Goal: Navigation & Orientation: Find specific page/section

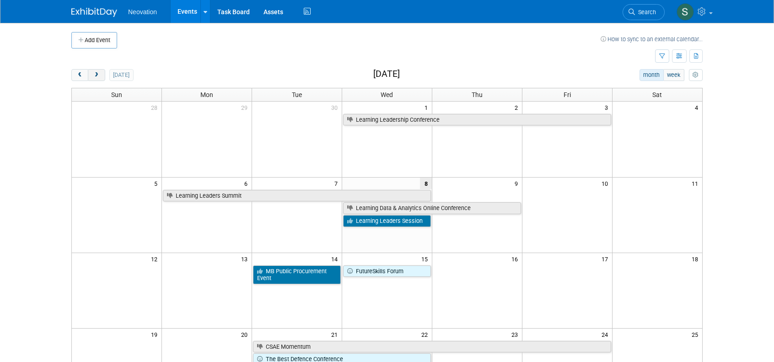
click at [93, 72] on span "next" at bounding box center [96, 75] width 7 height 6
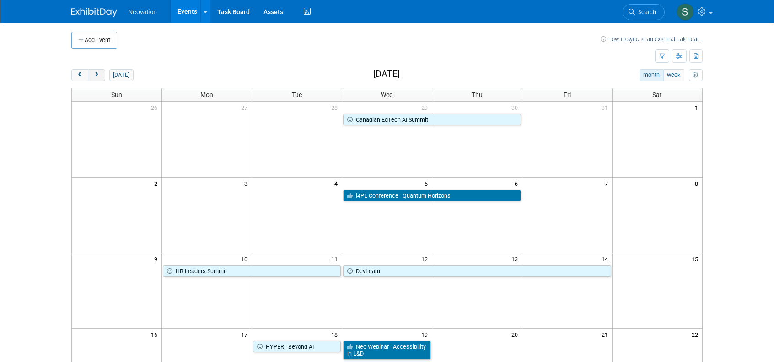
click at [95, 72] on span "next" at bounding box center [96, 75] width 7 height 6
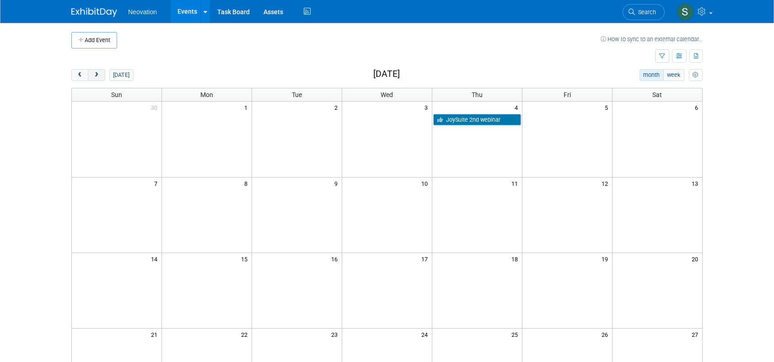
click at [96, 73] on span "next" at bounding box center [96, 75] width 7 height 6
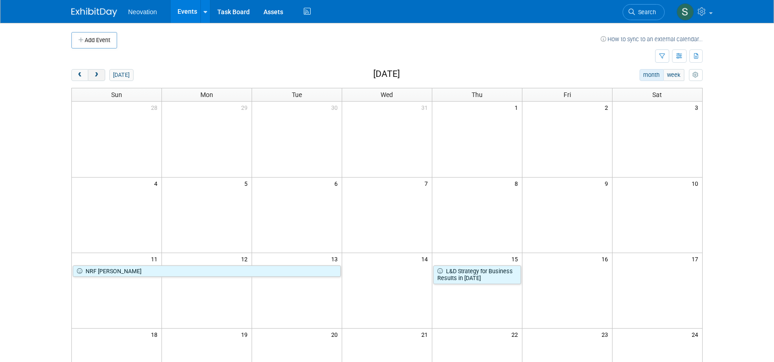
click at [97, 72] on span "next" at bounding box center [96, 75] width 7 height 6
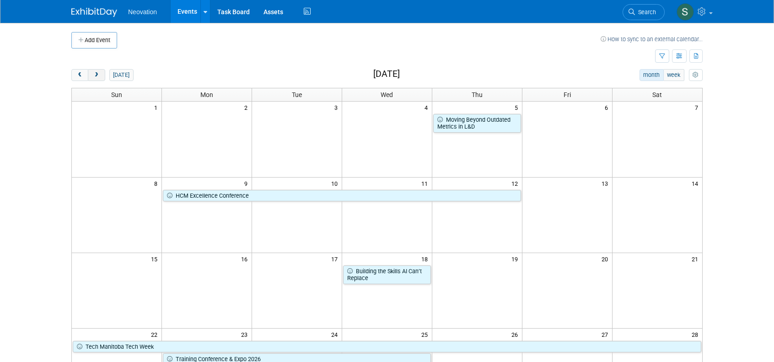
click at [94, 76] on span "next" at bounding box center [96, 75] width 7 height 6
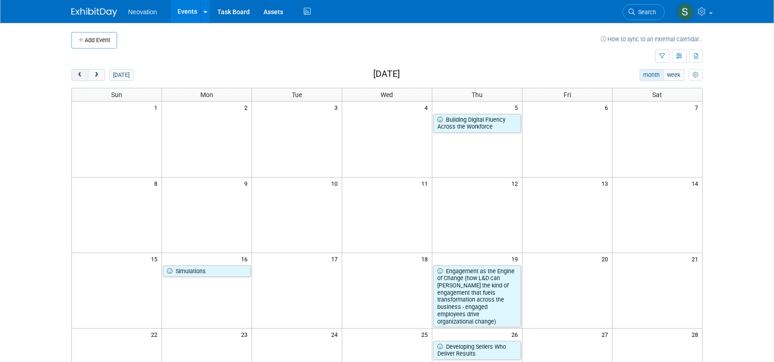
click at [75, 75] on button "prev" at bounding box center [79, 75] width 17 height 12
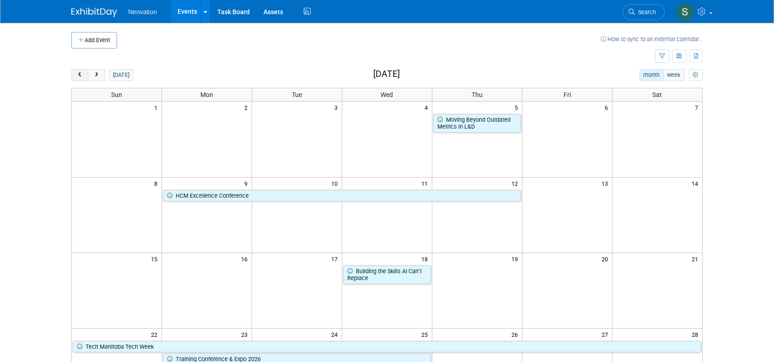
click at [75, 75] on button "prev" at bounding box center [79, 75] width 17 height 12
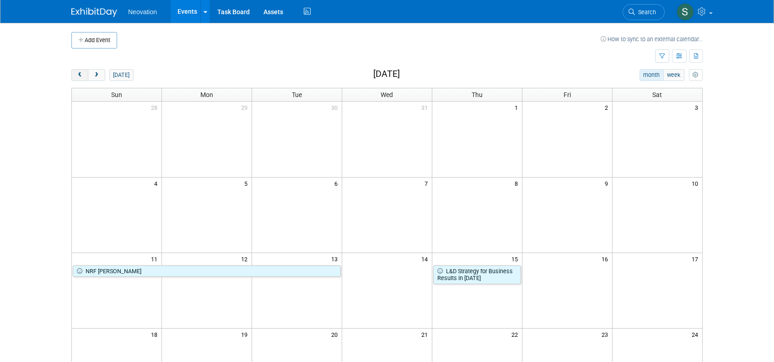
click at [75, 75] on button "prev" at bounding box center [79, 75] width 17 height 12
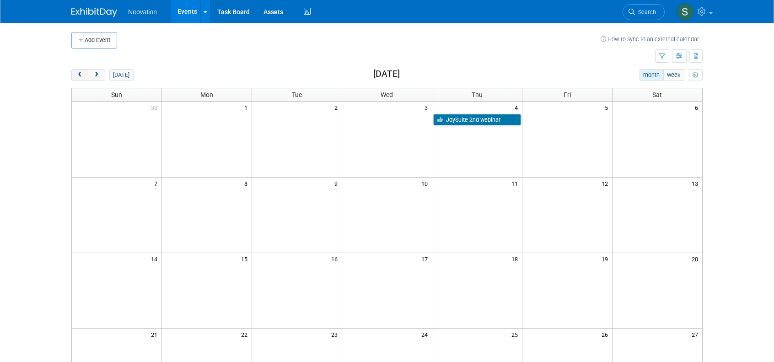
click at [75, 75] on button "prev" at bounding box center [79, 75] width 17 height 12
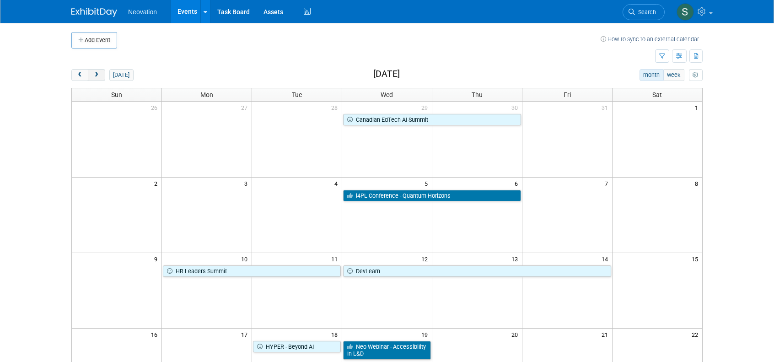
click at [96, 74] on span "next" at bounding box center [96, 75] width 7 height 6
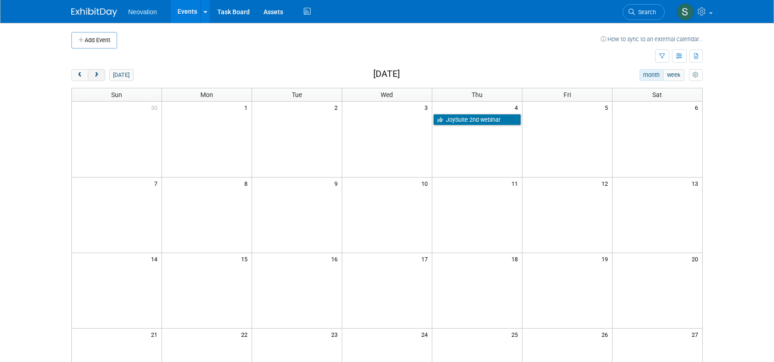
click at [96, 74] on span "next" at bounding box center [96, 75] width 7 height 6
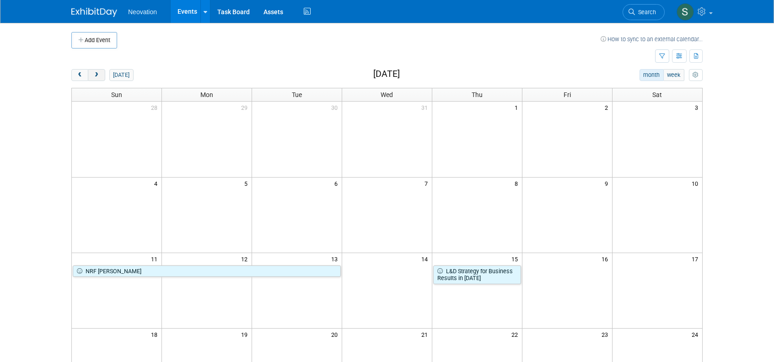
click at [96, 74] on span "next" at bounding box center [96, 75] width 7 height 6
